Goal: Information Seeking & Learning: Learn about a topic

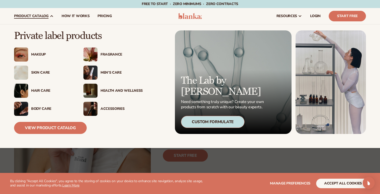
click at [108, 52] on div "Fragrance" at bounding box center [121, 54] width 42 height 4
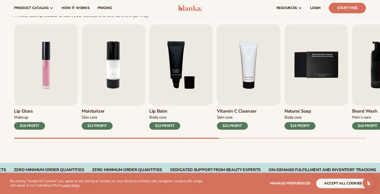
scroll to position [154, 0]
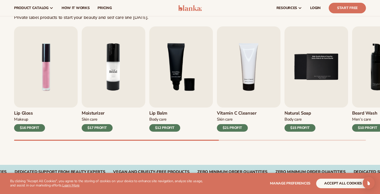
click at [116, 73] on img "2 / 9" at bounding box center [114, 66] width 64 height 81
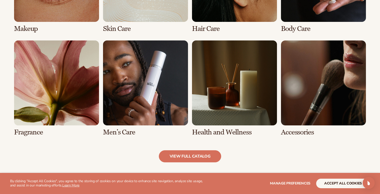
scroll to position [440, 0]
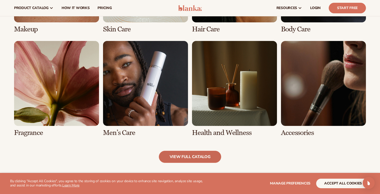
click at [191, 157] on link "view full catalog" at bounding box center [190, 157] width 63 height 12
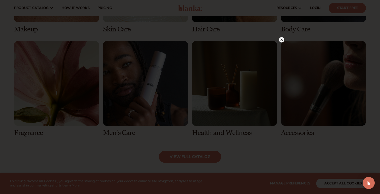
click at [281, 39] on icon at bounding box center [281, 39] width 3 height 3
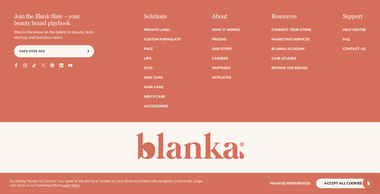
scroll to position [921, 0]
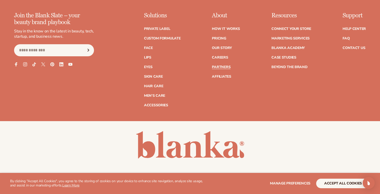
click at [224, 68] on link "Partners" at bounding box center [221, 67] width 19 height 4
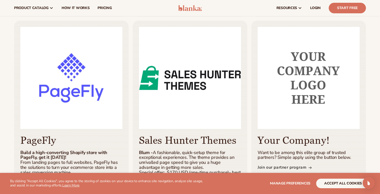
scroll to position [288, 0]
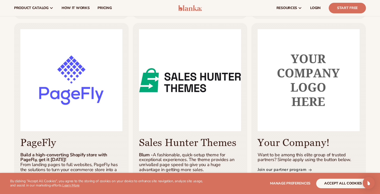
click at [319, 85] on img at bounding box center [308, 80] width 102 height 102
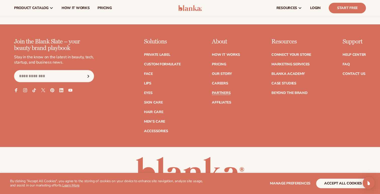
scroll to position [885, 0]
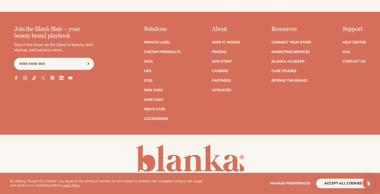
scroll to position [933, 0]
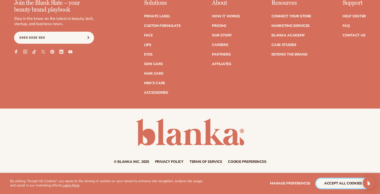
click at [344, 182] on button "accept all cookies" at bounding box center [343, 183] width 54 height 10
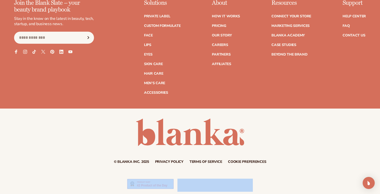
drag, startPoint x: 112, startPoint y: 164, endPoint x: 203, endPoint y: 174, distance: 91.5
click at [285, 175] on div at bounding box center [190, 183] width 380 height 21
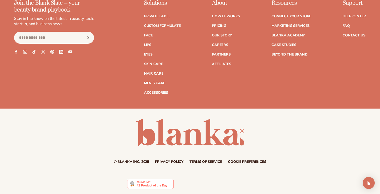
drag, startPoint x: 106, startPoint y: 156, endPoint x: 207, endPoint y: 156, distance: 101.2
click at [207, 156] on div "© Blanka Inc. 2025 Privacy policy Terms of service Contact information Cookie p…" at bounding box center [190, 140] width 380 height 45
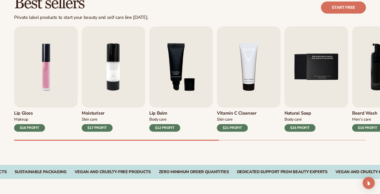
scroll to position [0, 0]
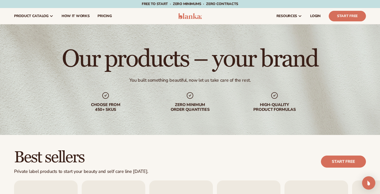
click at [368, 186] on div "Open Intercom Messenger" at bounding box center [368, 182] width 13 height 13
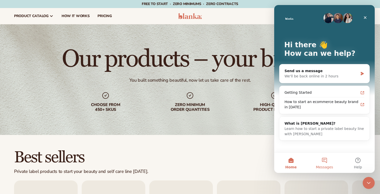
click at [323, 161] on button "Messages" at bounding box center [323, 163] width 33 height 20
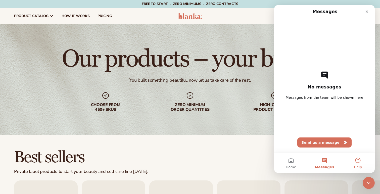
click at [353, 159] on button "Help" at bounding box center [357, 163] width 33 height 20
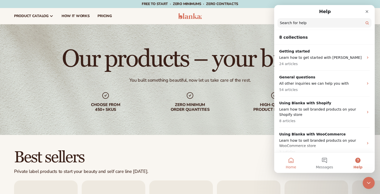
click at [290, 168] on span "Home" at bounding box center [290, 167] width 10 height 4
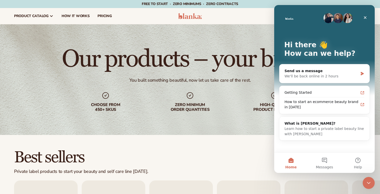
click at [216, 71] on h1 "Our products – your brand" at bounding box center [190, 59] width 256 height 24
click at [111, 63] on h1 "Our products – your brand" at bounding box center [190, 59] width 256 height 24
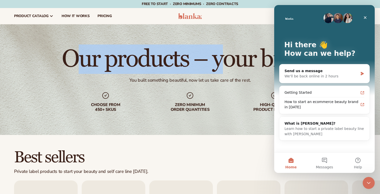
drag, startPoint x: 72, startPoint y: 61, endPoint x: 229, endPoint y: 68, distance: 157.1
click at [229, 68] on h1 "Our products – your brand" at bounding box center [190, 59] width 256 height 24
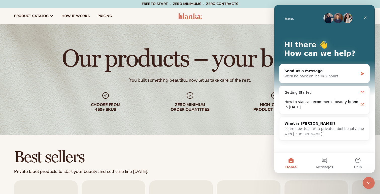
click at [222, 111] on div "Choose from 450+ Skus Zero minimum order quantities High-quality product formul…" at bounding box center [189, 101] width 233 height 21
click at [368, 180] on icon "Close Intercom Messenger" at bounding box center [368, 182] width 6 height 6
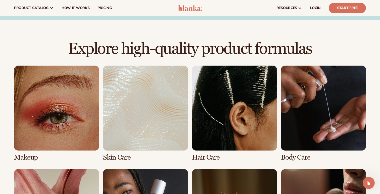
scroll to position [307, 0]
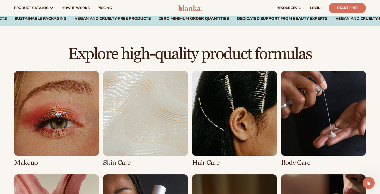
click at [222, 115] on link "3 / 8" at bounding box center [234, 119] width 85 height 96
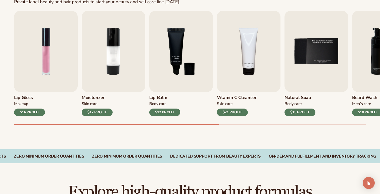
scroll to position [172, 0]
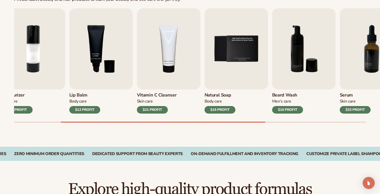
click at [266, 124] on div "Best sellers Private label beauty and hair products to start your beauty and se…" at bounding box center [190, 55] width 380 height 184
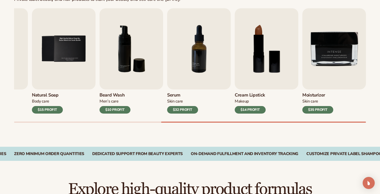
click at [307, 123] on div "Best sellers Private label beauty and hair products to start your beauty and se…" at bounding box center [190, 55] width 380 height 184
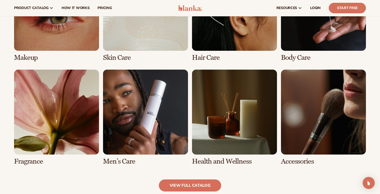
scroll to position [418, 0]
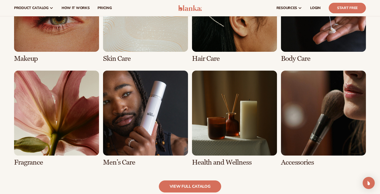
click at [312, 117] on link "8 / 8" at bounding box center [323, 119] width 85 height 96
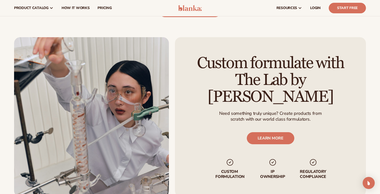
scroll to position [585, 0]
